Goal: Information Seeking & Learning: Learn about a topic

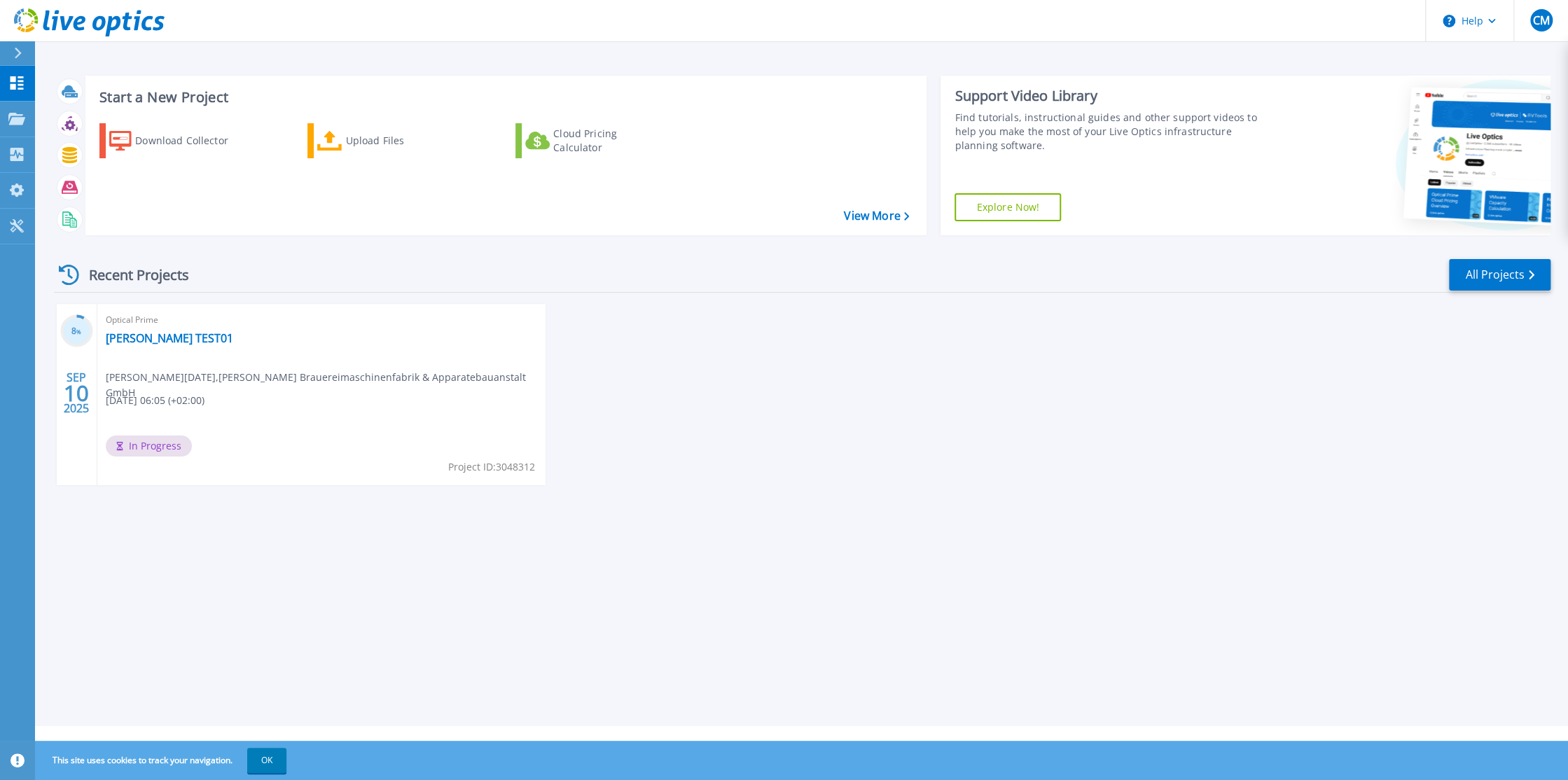
click at [238, 344] on div "Optical Prime Kaspar Schulz TEST01 Christian Montag , KASPAR SCHULZ Brauereimas…" at bounding box center [322, 394] width 448 height 181
click at [166, 337] on link "[PERSON_NAME] TEST01" at bounding box center [170, 337] width 127 height 14
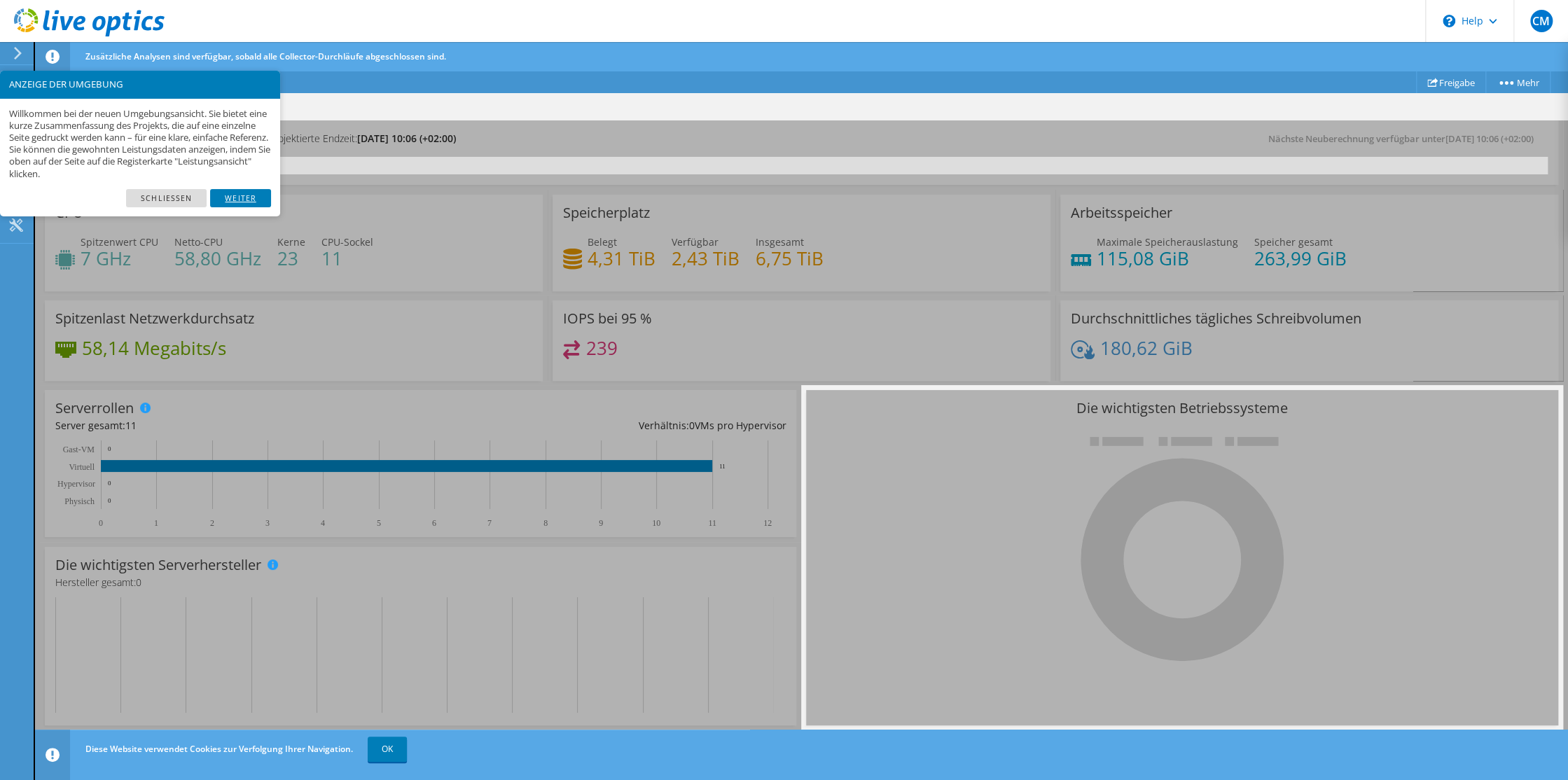
click at [236, 197] on link "Weiter" at bounding box center [241, 199] width 61 height 18
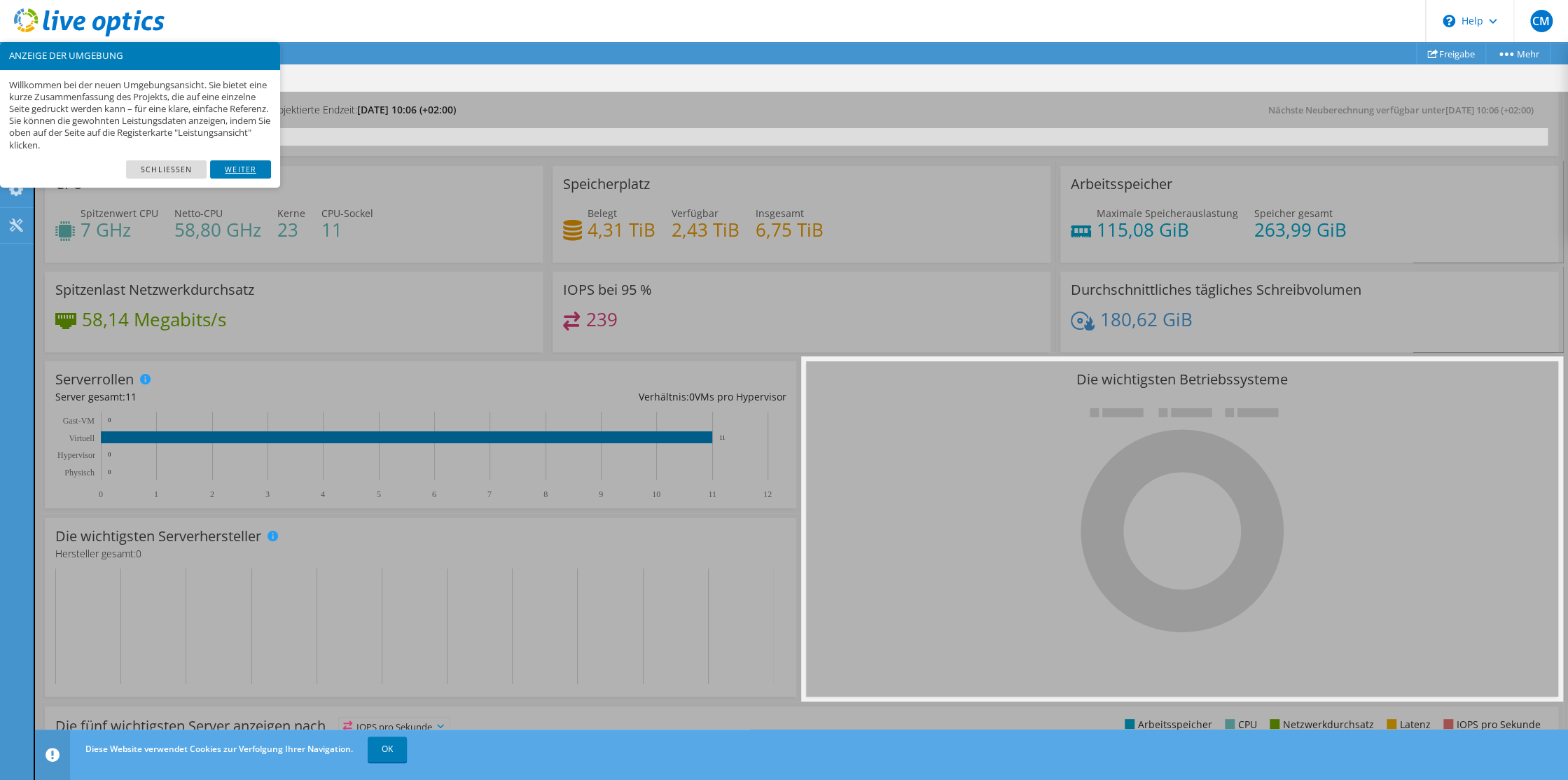
scroll to position [69, 0]
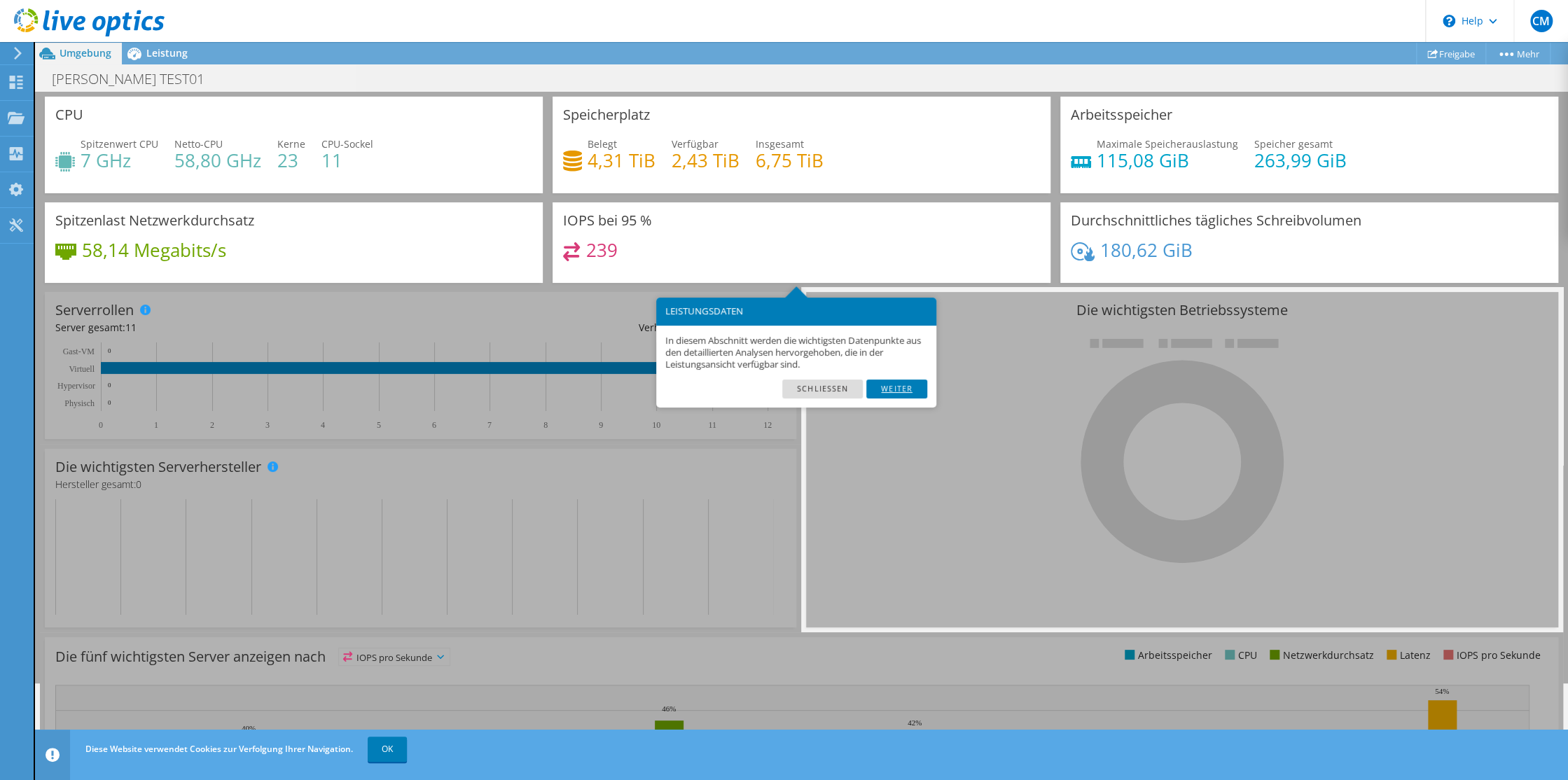
click at [907, 389] on link "Weiter" at bounding box center [897, 389] width 61 height 18
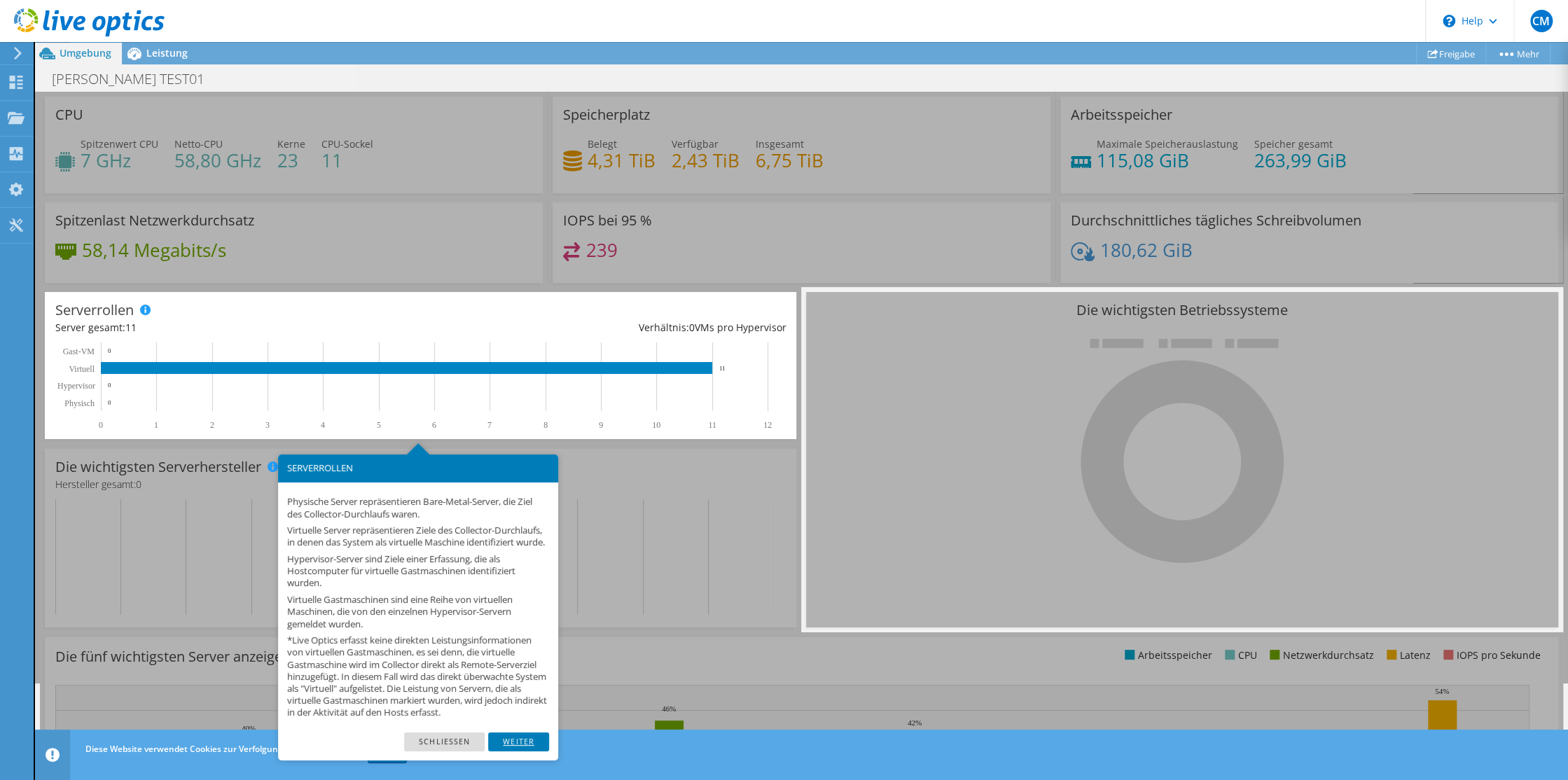
click at [517, 750] on link "Weiter" at bounding box center [519, 741] width 61 height 18
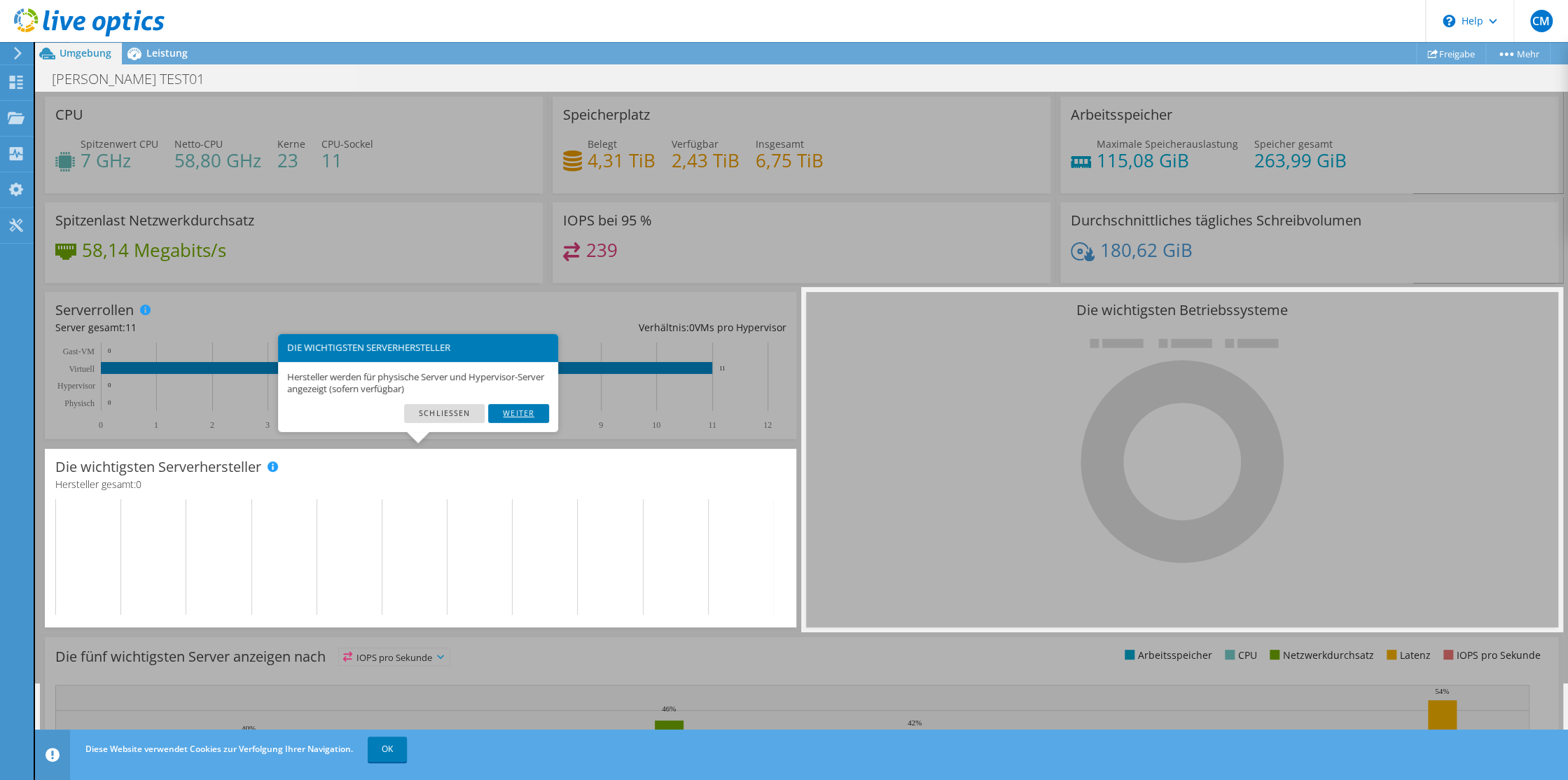
click at [521, 409] on link "Weiter" at bounding box center [519, 413] width 61 height 18
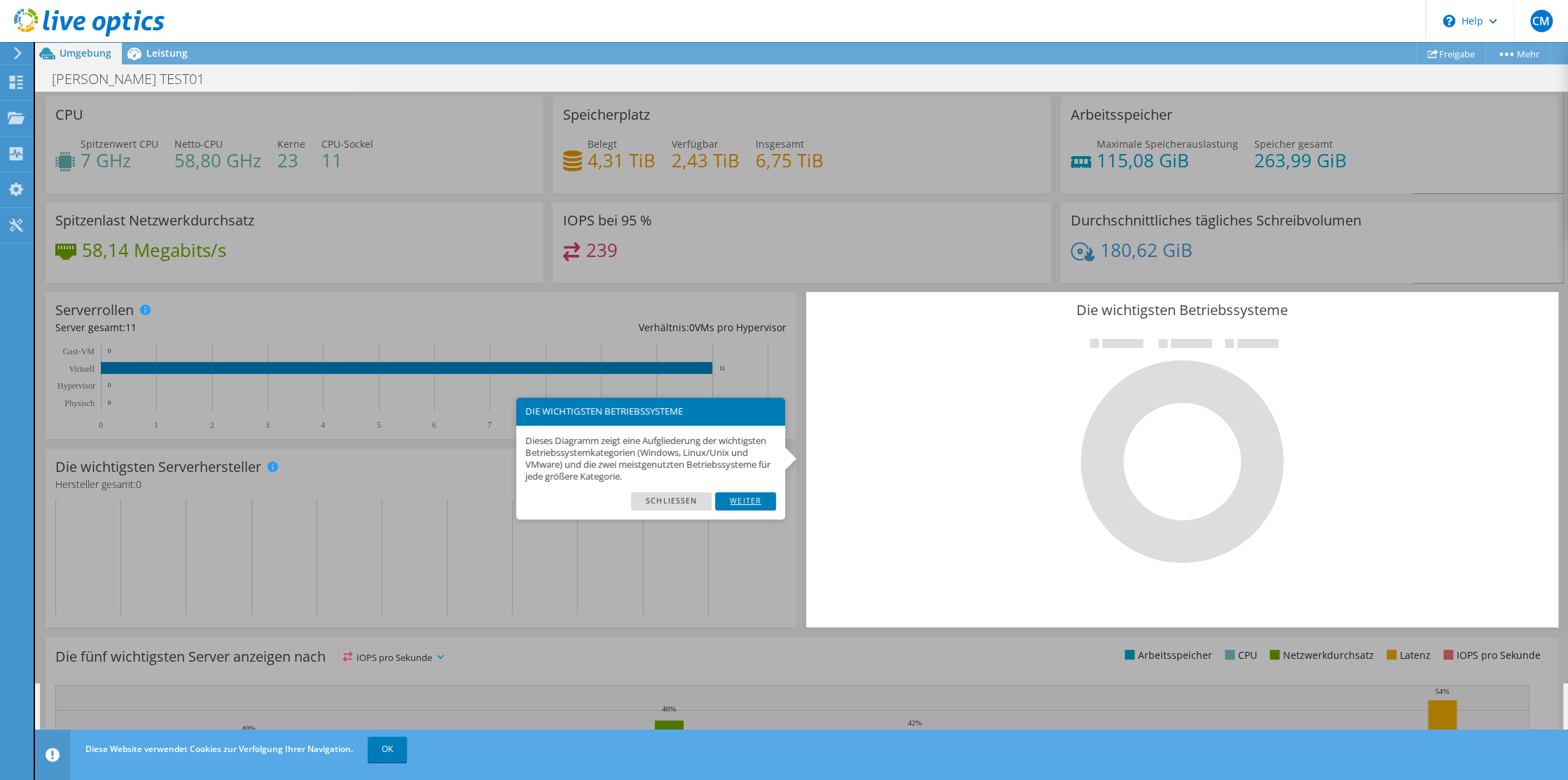
click at [750, 500] on link "Weiter" at bounding box center [746, 501] width 61 height 18
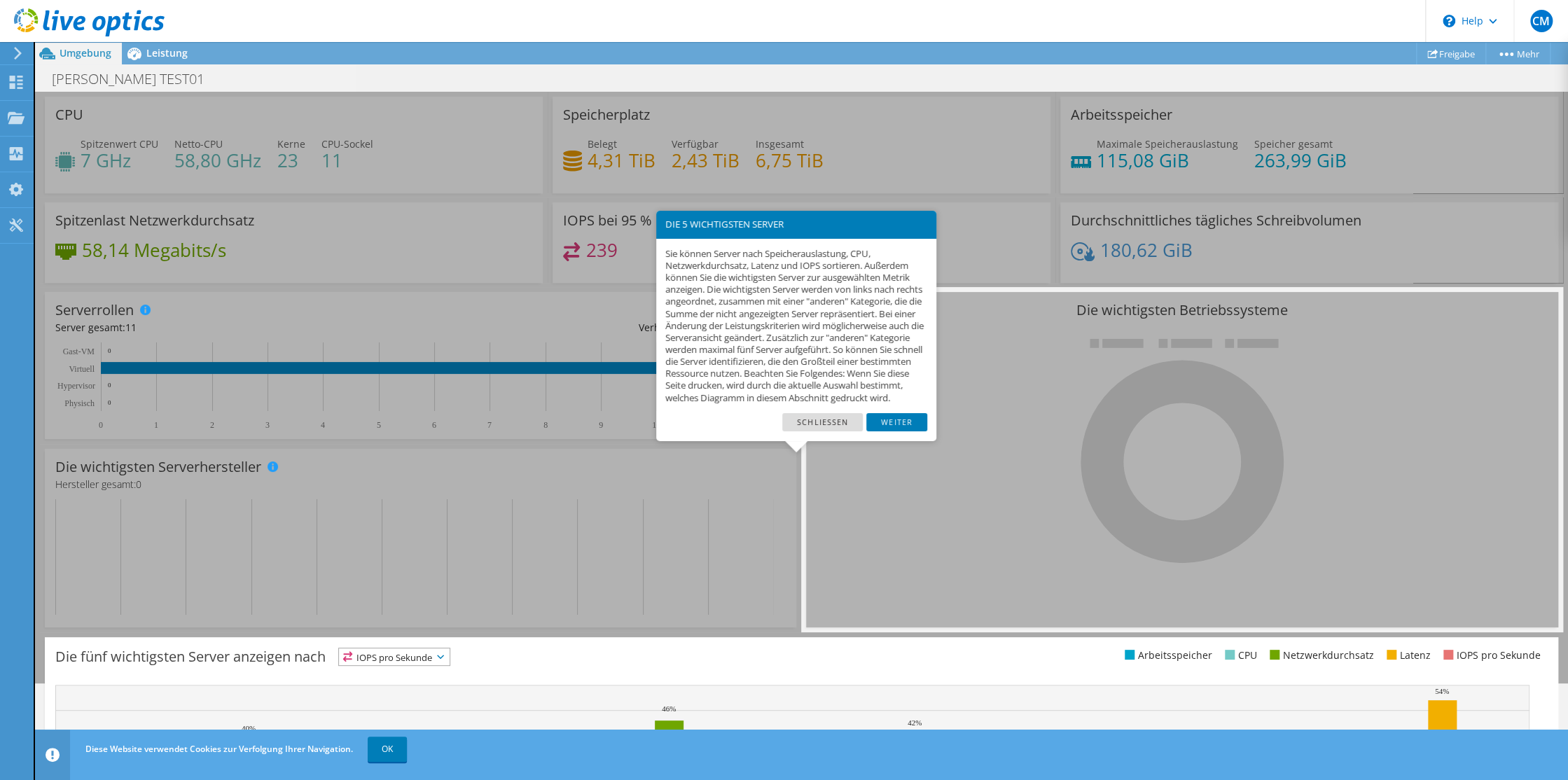
scroll to position [236, 0]
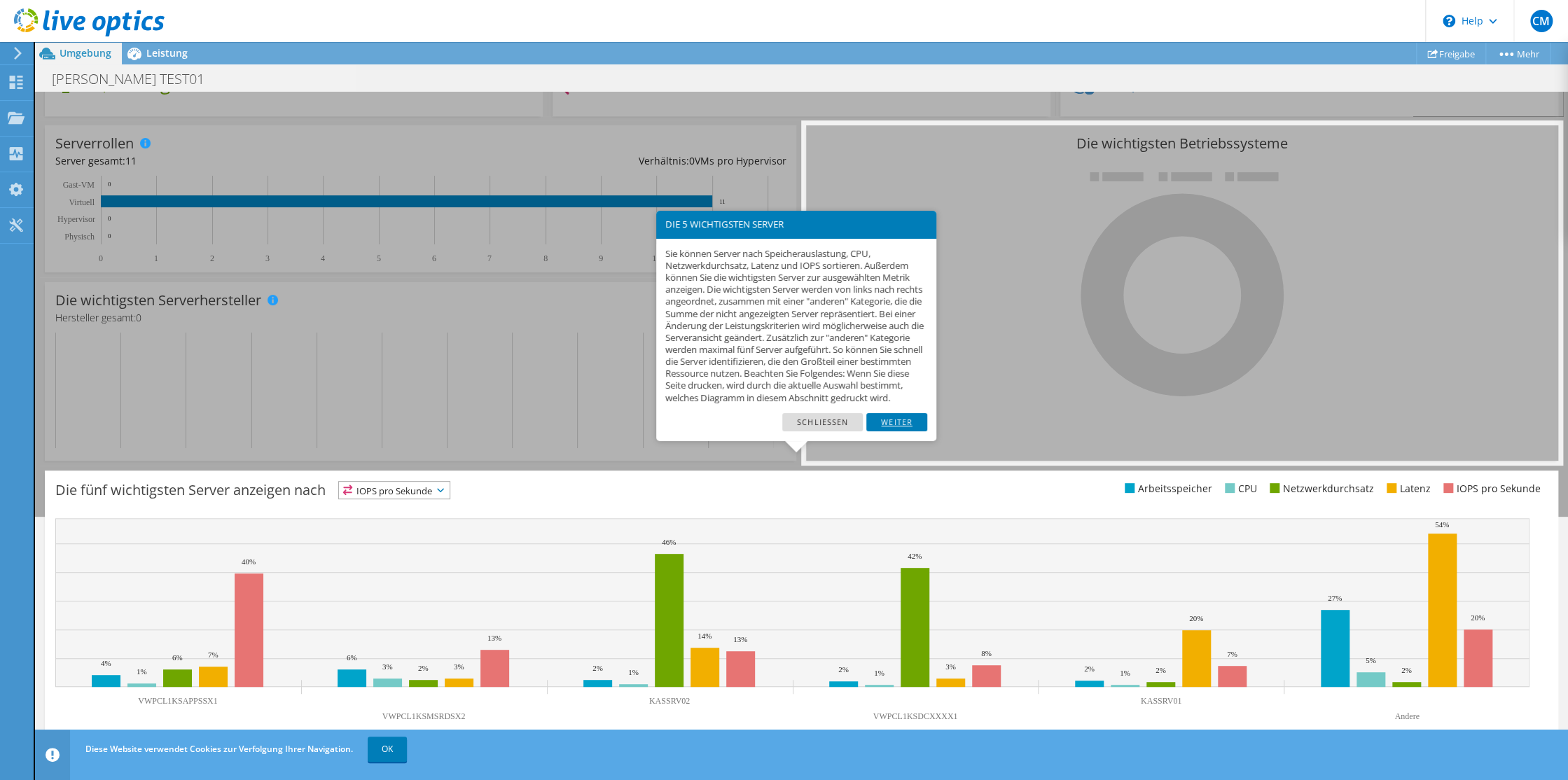
click at [896, 431] on link "Weiter" at bounding box center [897, 422] width 61 height 18
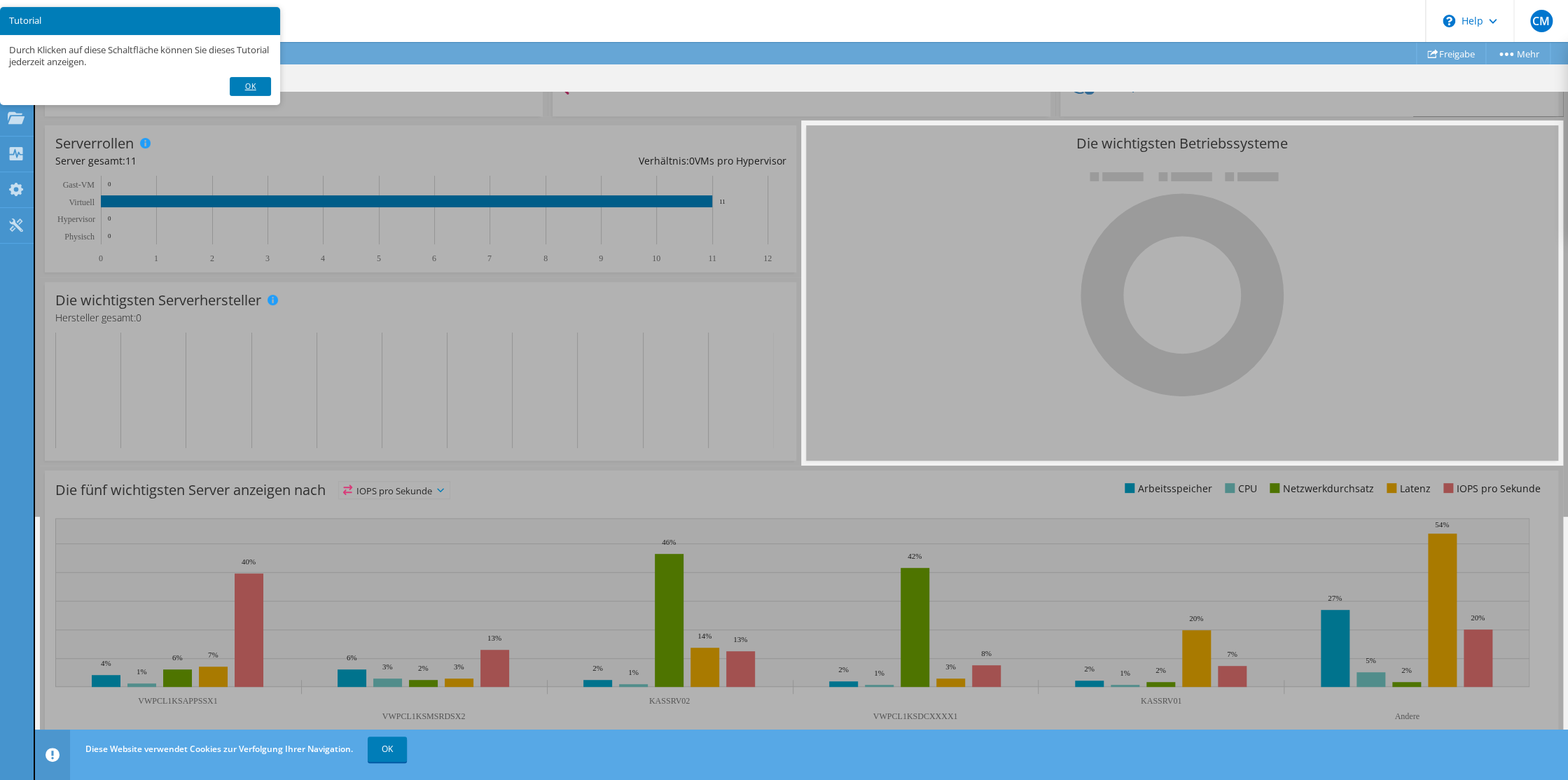
click at [251, 81] on link "Ok" at bounding box center [250, 86] width 41 height 18
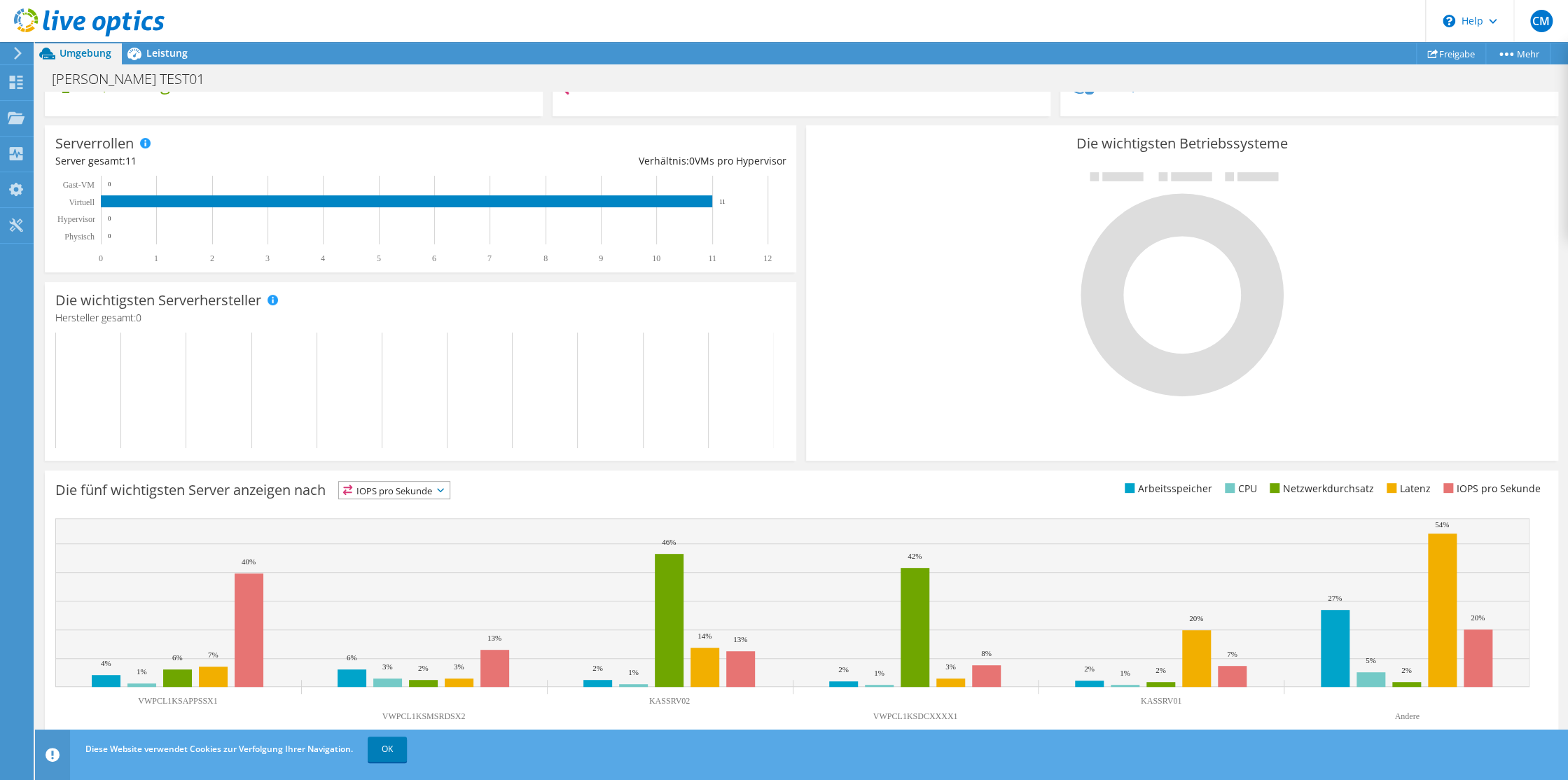
scroll to position [235, 0]
click at [444, 490] on icon at bounding box center [440, 490] width 7 height 4
click at [400, 522] on li "Arbeitsspeicher" at bounding box center [395, 529] width 111 height 20
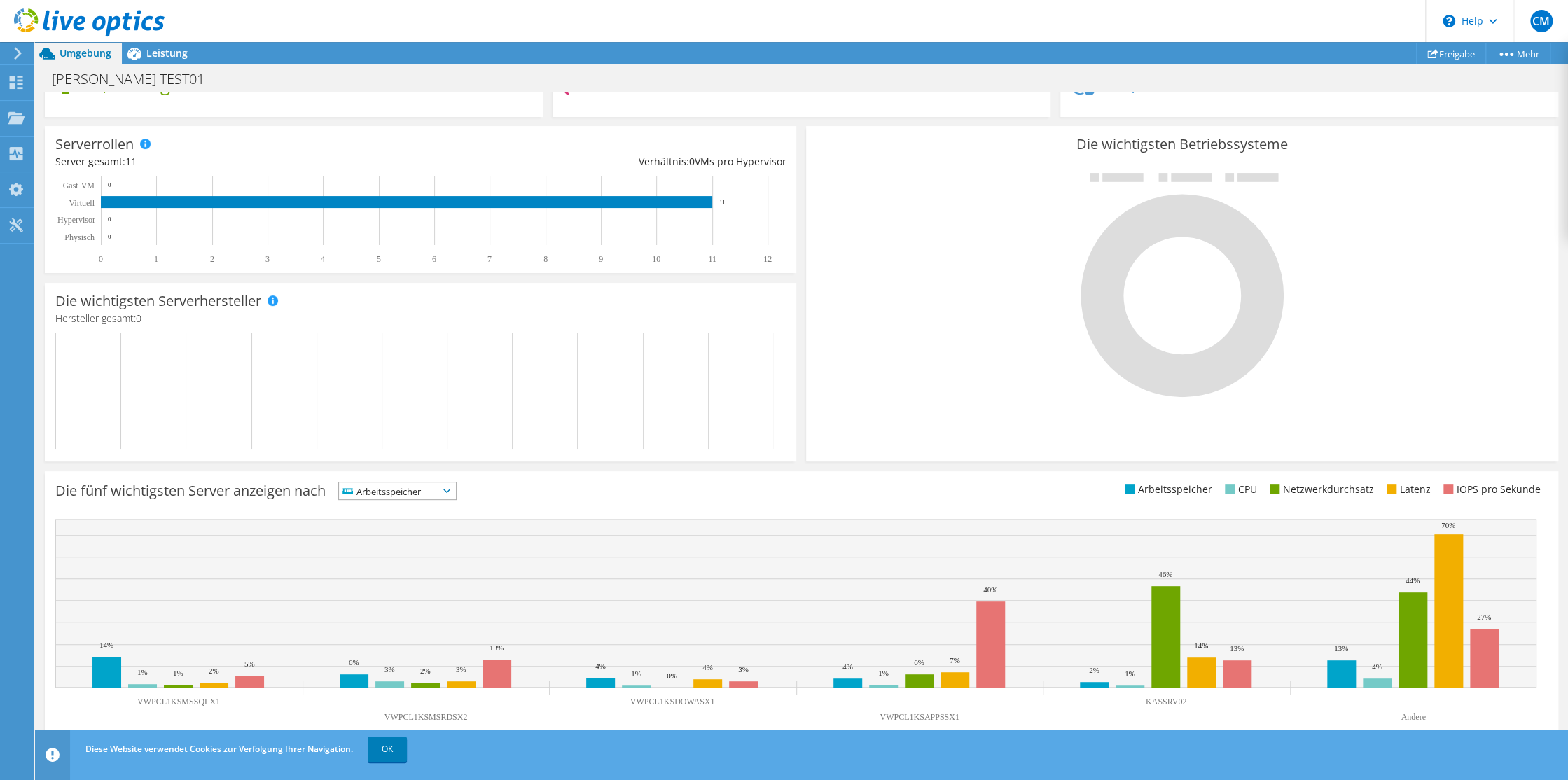
click at [448, 490] on span "Arbeitsspeicher" at bounding box center [397, 490] width 117 height 17
click at [381, 543] on li "CPU" at bounding box center [397, 548] width 117 height 20
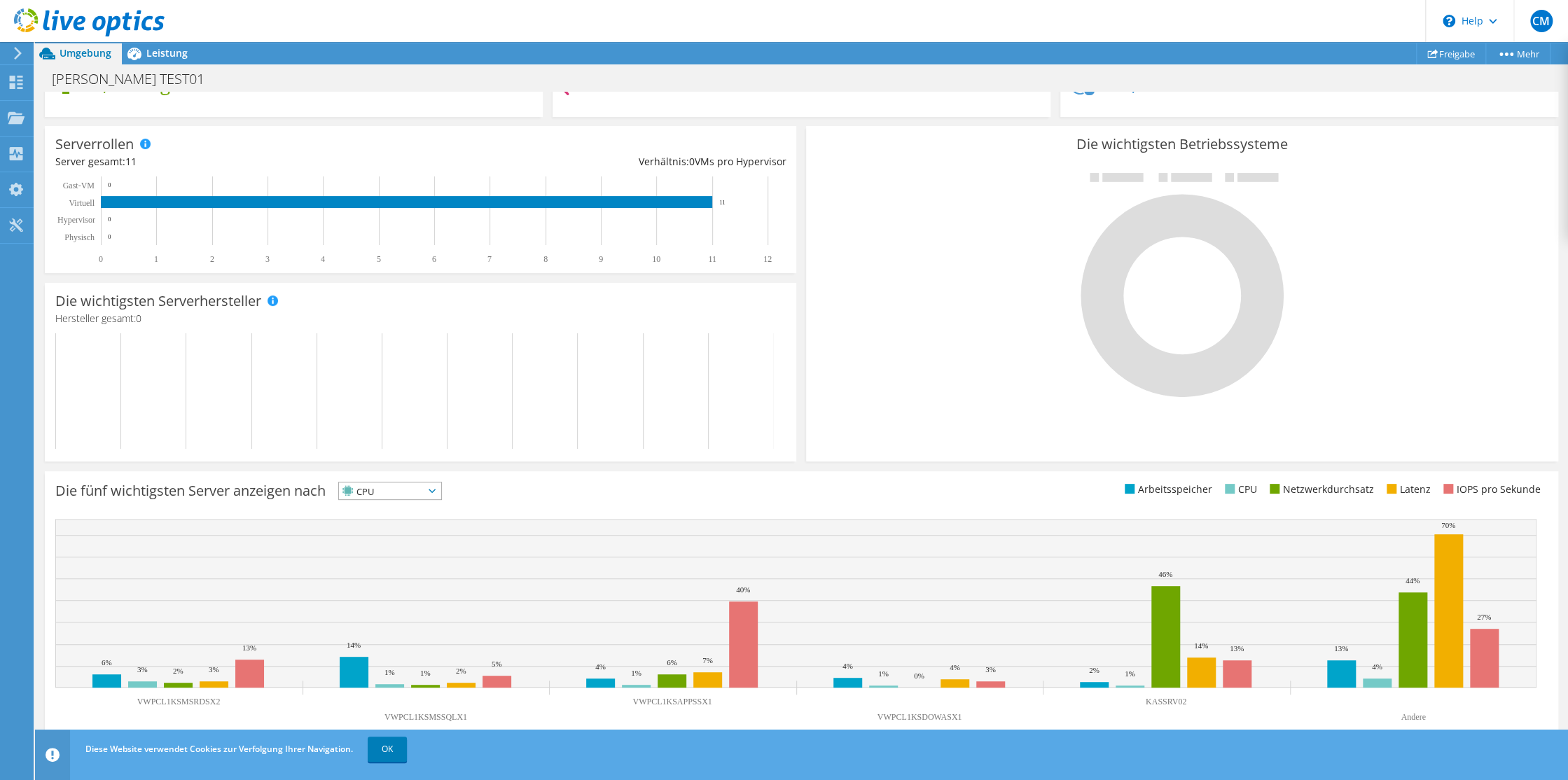
click at [435, 490] on icon at bounding box center [432, 490] width 7 height 4
click at [386, 581] on li "Latenz" at bounding box center [391, 587] width 103 height 20
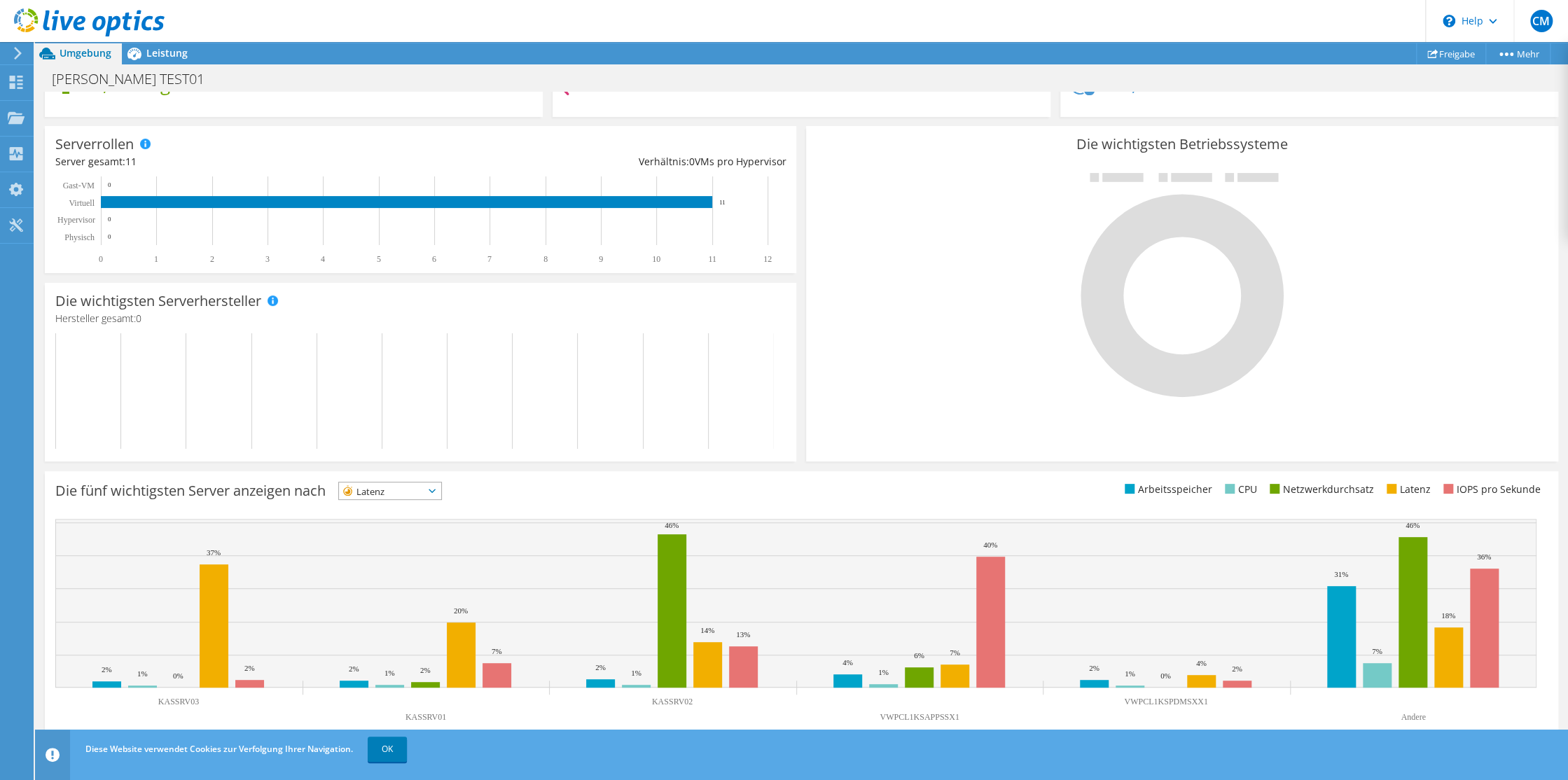
click at [435, 490] on icon at bounding box center [432, 490] width 7 height 4
click at [398, 503] on li "IOPS pro Sekunde" at bounding box center [391, 509] width 103 height 20
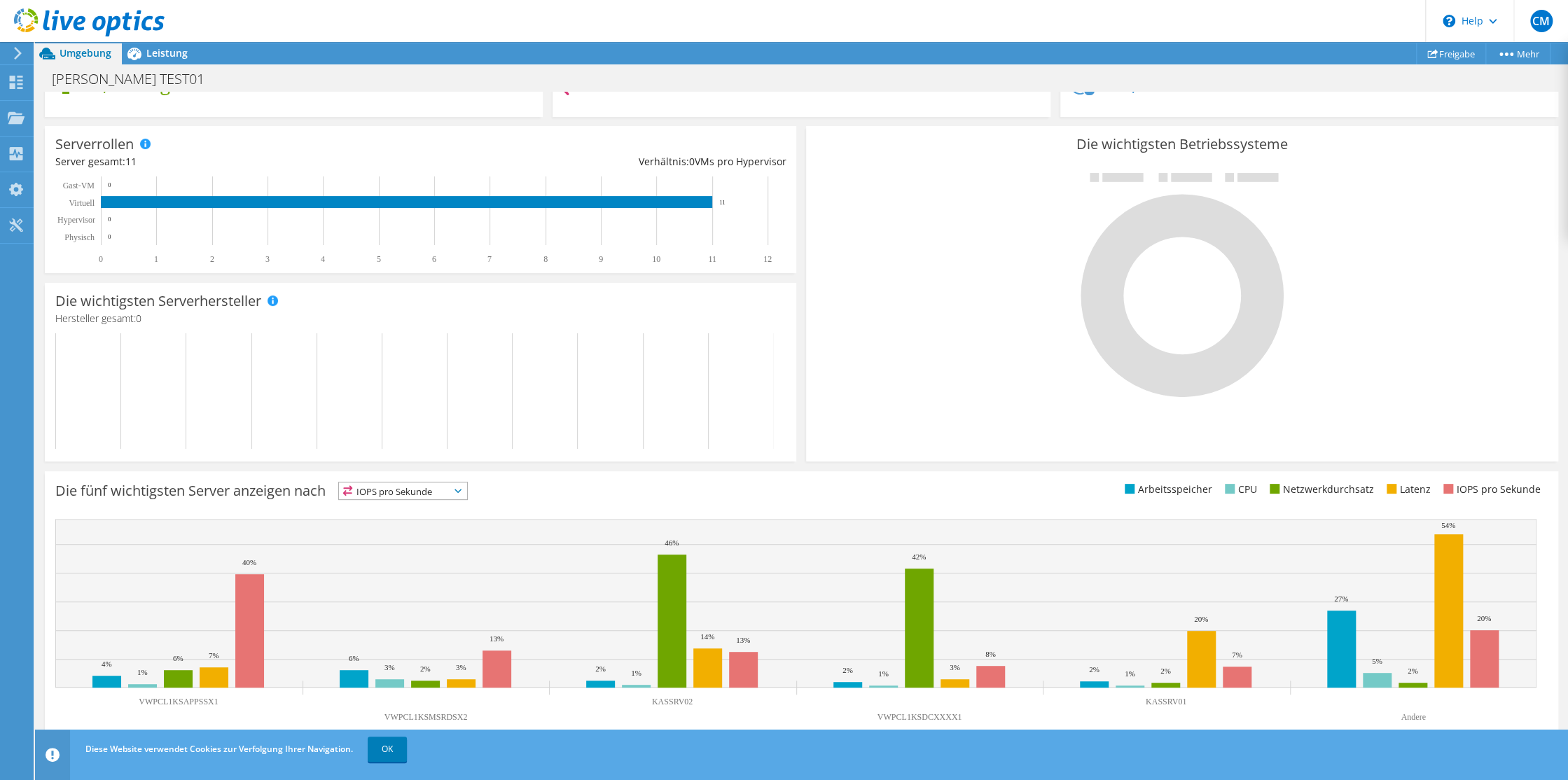
click at [468, 487] on span "IOPS pro Sekunde" at bounding box center [403, 490] width 128 height 17
click at [424, 522] on li "Arbeitsspeicher" at bounding box center [403, 529] width 128 height 20
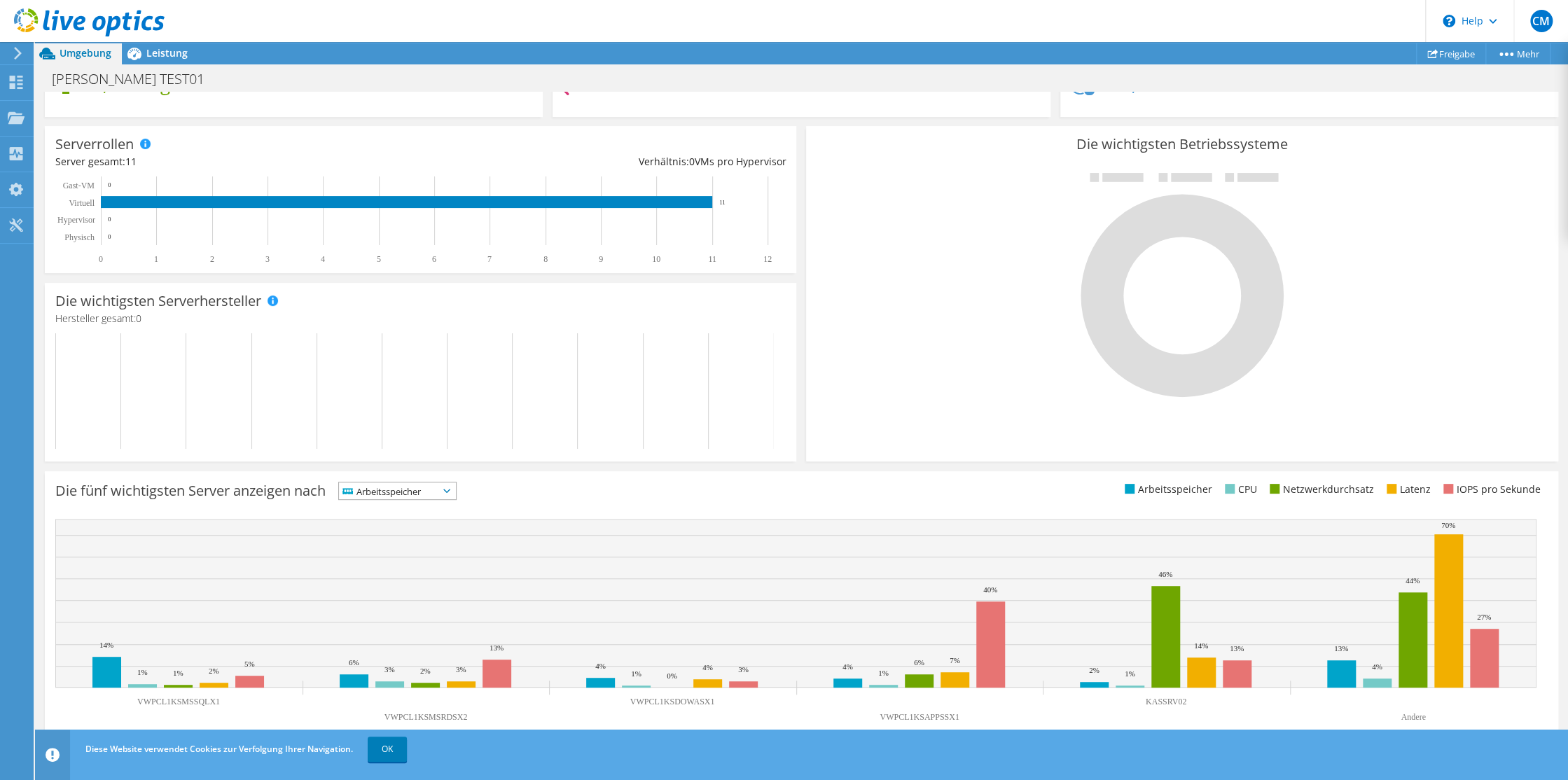
scroll to position [0, 0]
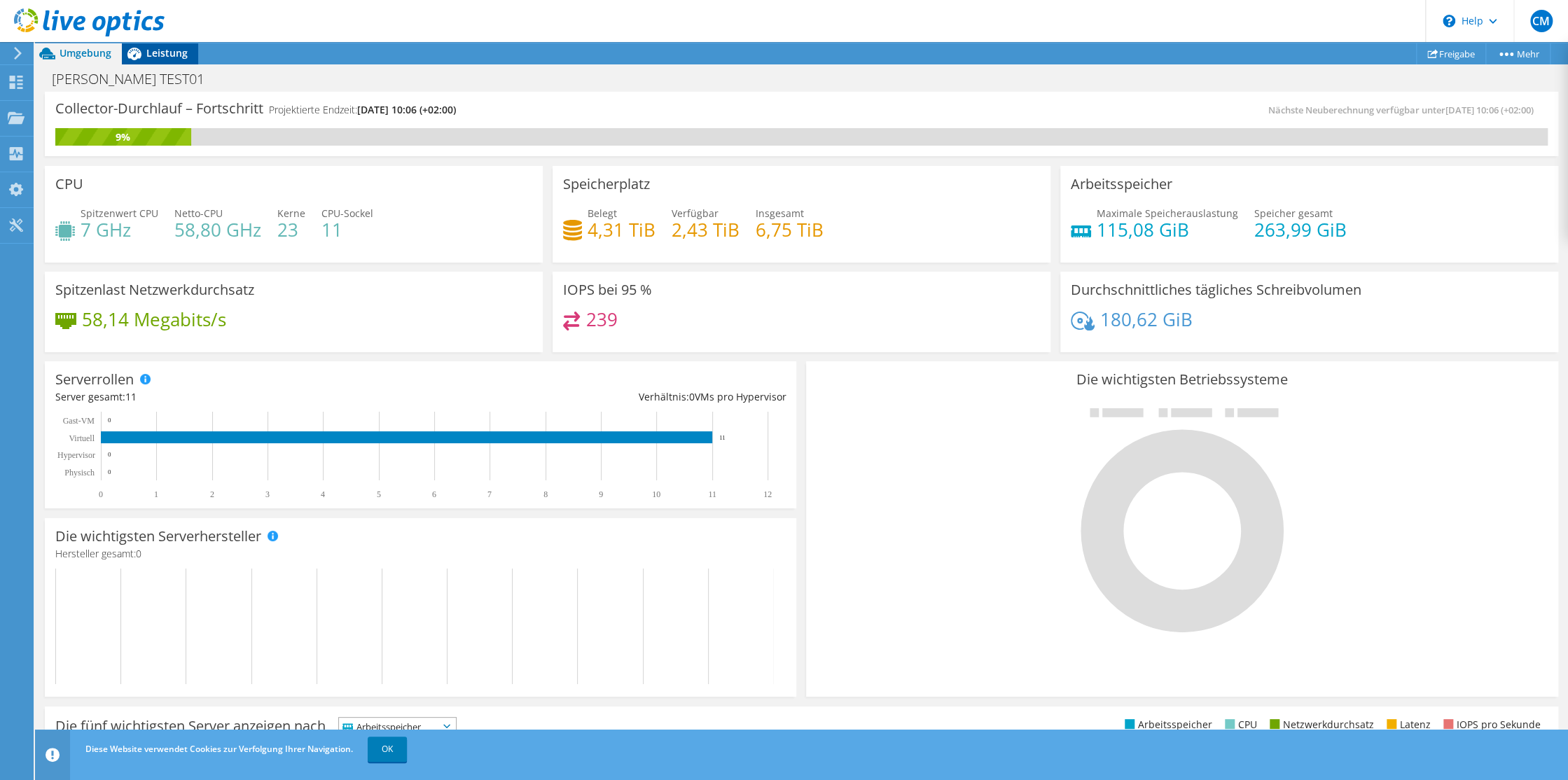
click at [169, 50] on span "Leistung" at bounding box center [167, 53] width 41 height 13
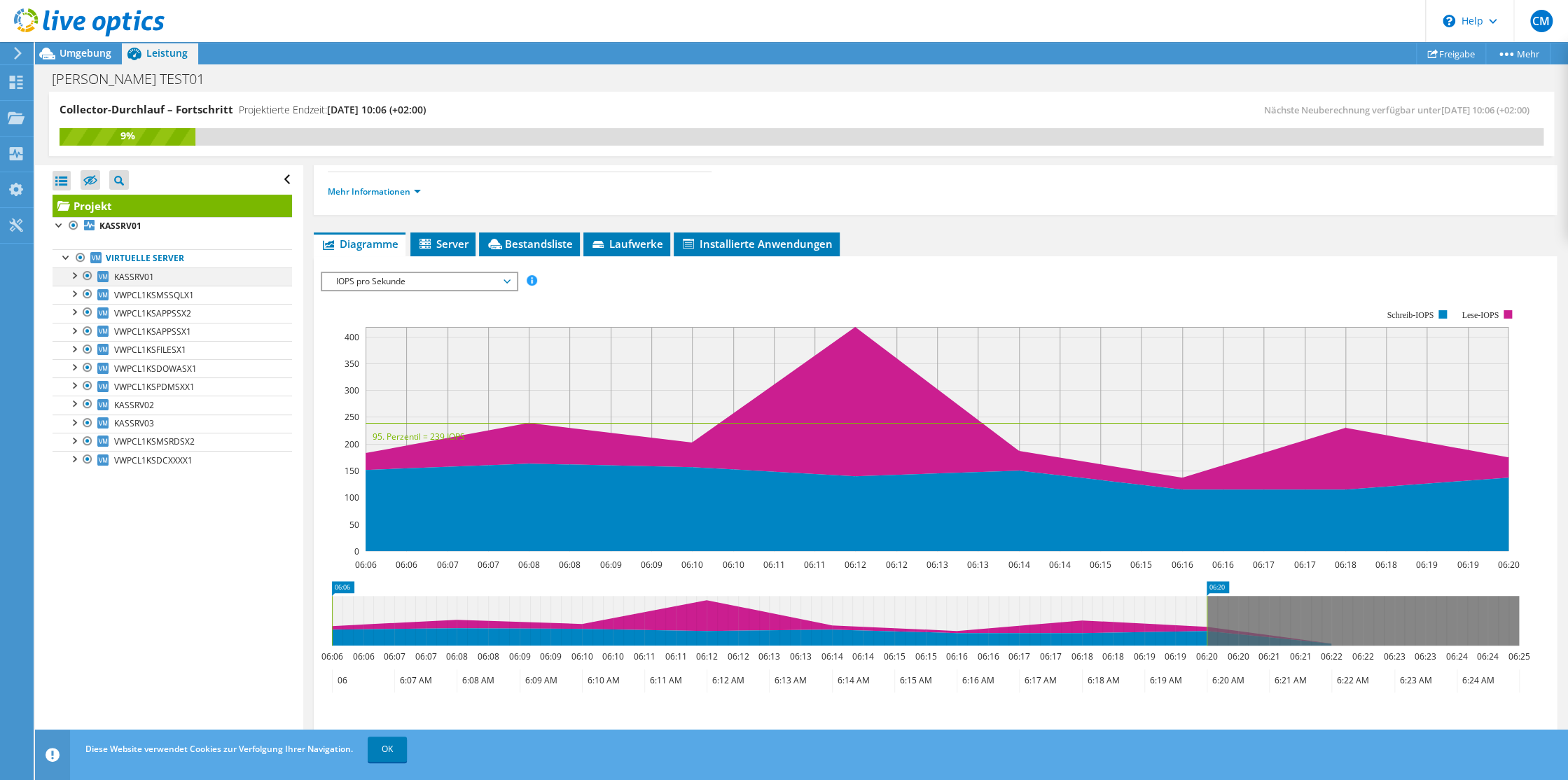
click at [76, 271] on div at bounding box center [73, 274] width 14 height 14
click at [79, 312] on div at bounding box center [80, 310] width 14 height 14
click at [72, 275] on div at bounding box center [73, 274] width 14 height 14
click at [445, 241] on span "Server" at bounding box center [443, 243] width 51 height 14
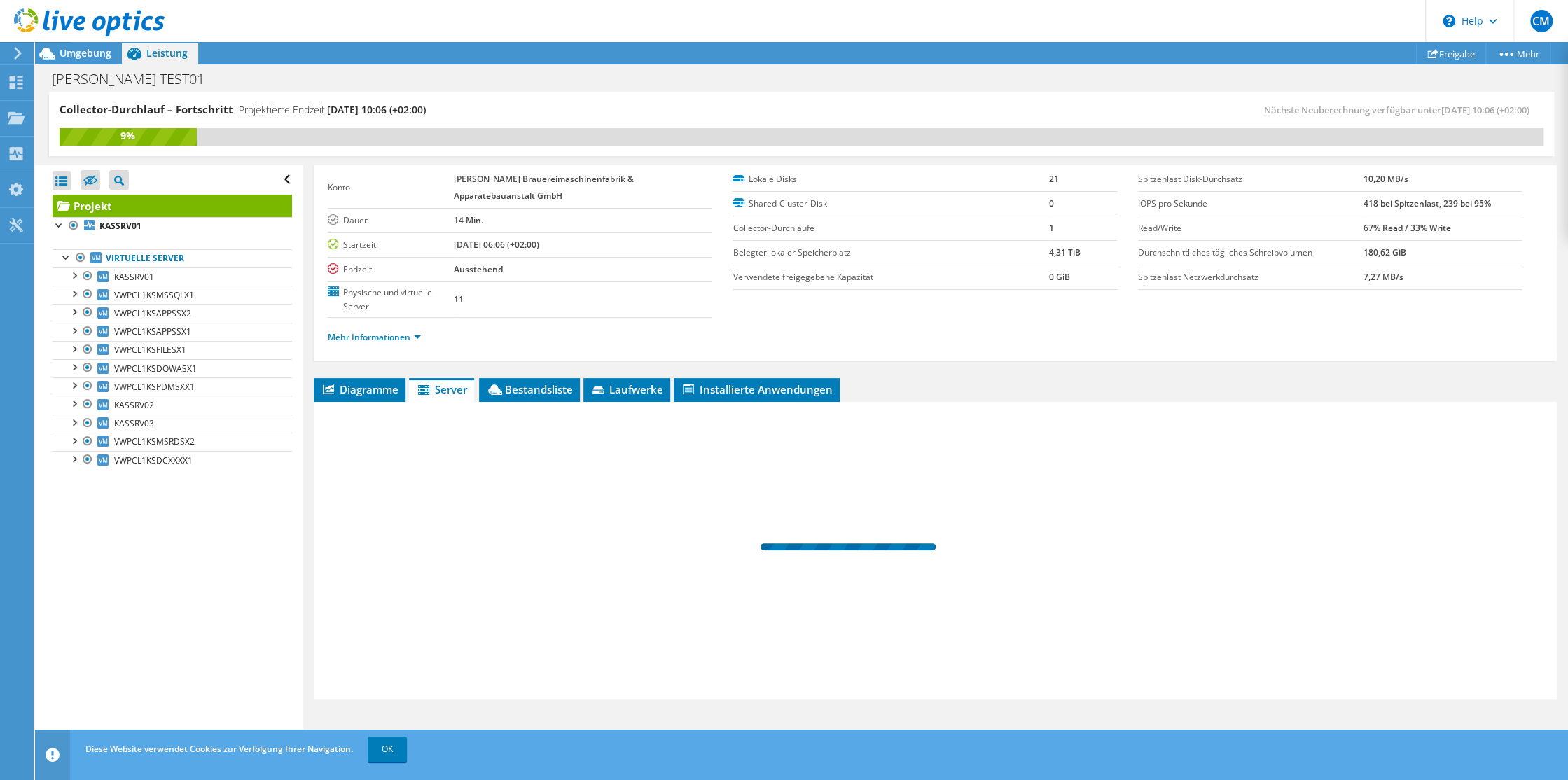
scroll to position [61, 0]
